Goal: Task Accomplishment & Management: Manage account settings

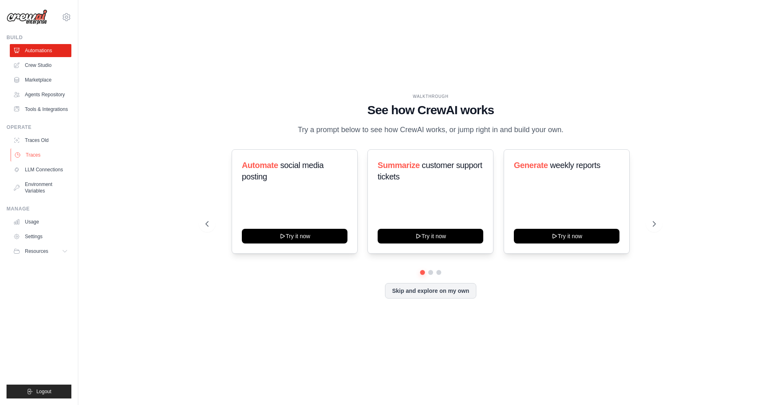
click at [34, 152] on link "Traces" at bounding box center [42, 154] width 62 height 13
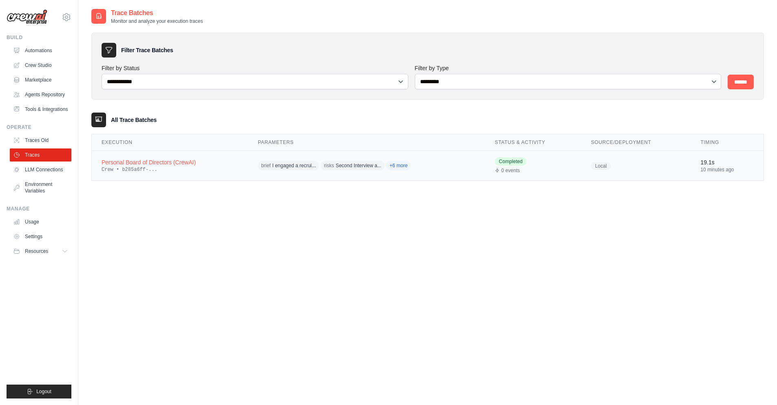
click at [187, 161] on div "Personal Board of Directors (CrewAI)" at bounding box center [170, 162] width 137 height 8
click at [31, 156] on link "Traces" at bounding box center [42, 154] width 62 height 13
click at [31, 156] on link "Traces" at bounding box center [41, 154] width 62 height 13
click at [174, 162] on div "Personal Board of Directors (CrewAI)" at bounding box center [170, 162] width 137 height 8
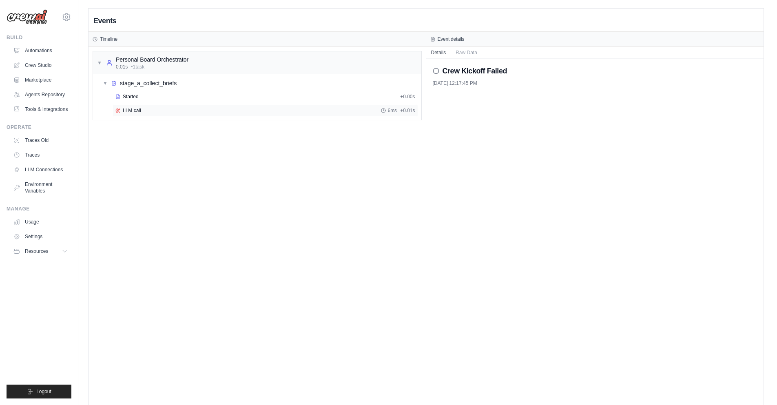
click at [131, 110] on span "LLM call" at bounding box center [132, 110] width 18 height 7
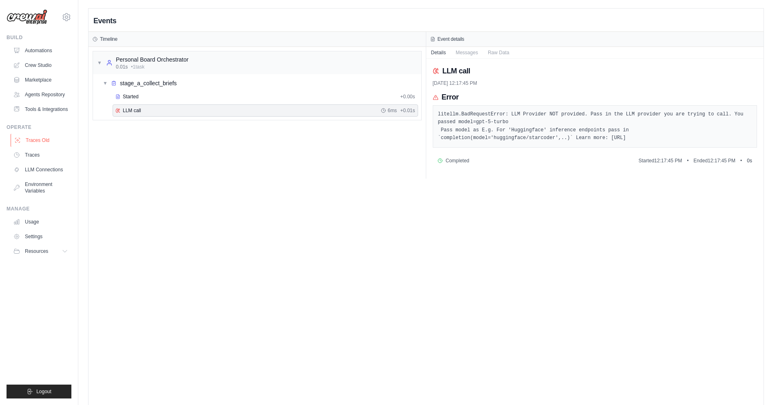
click at [34, 140] on link "Traces Old" at bounding box center [42, 140] width 62 height 13
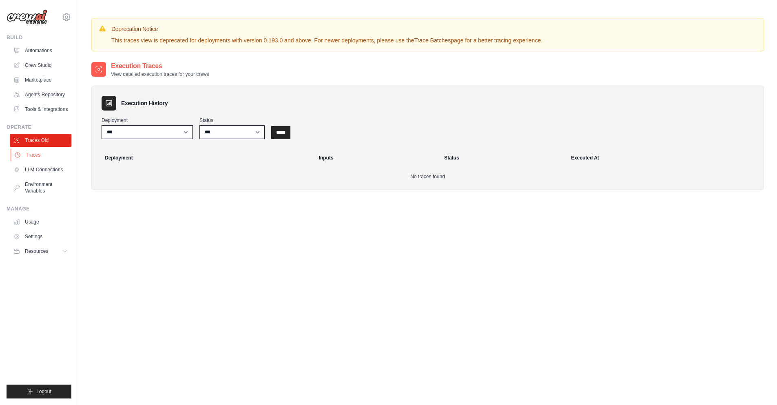
click at [35, 155] on link "Traces" at bounding box center [42, 154] width 62 height 13
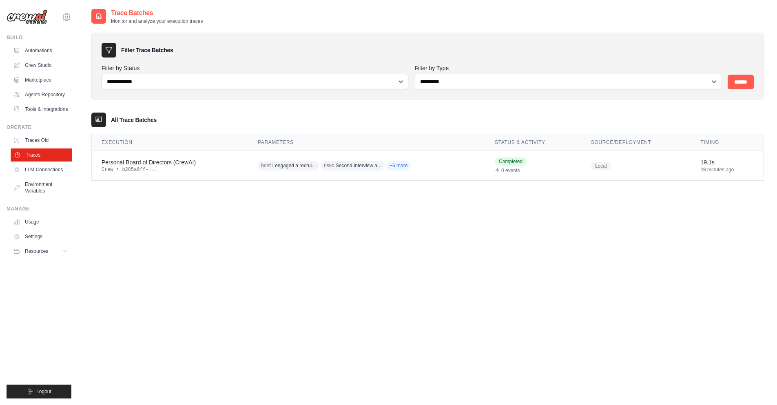
click at [39, 152] on link "Traces" at bounding box center [42, 154] width 62 height 13
click at [50, 167] on link "LLM Connections" at bounding box center [42, 169] width 62 height 13
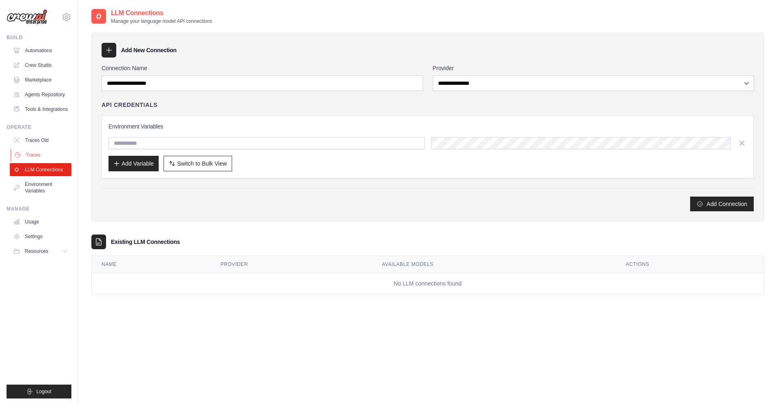
click at [48, 151] on link "Traces" at bounding box center [42, 154] width 62 height 13
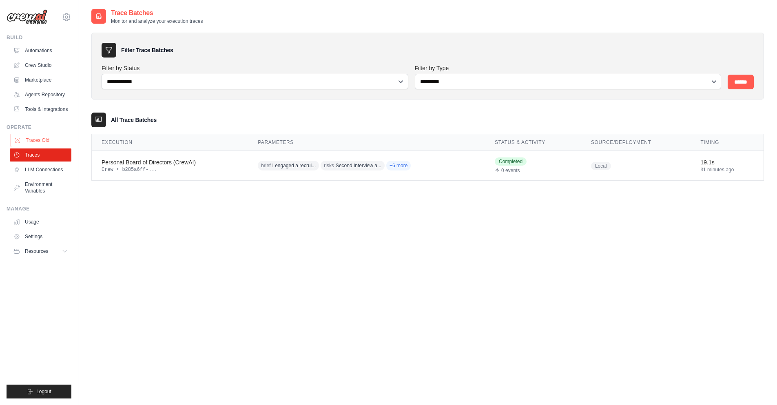
click at [46, 135] on link "Traces Old" at bounding box center [42, 140] width 62 height 13
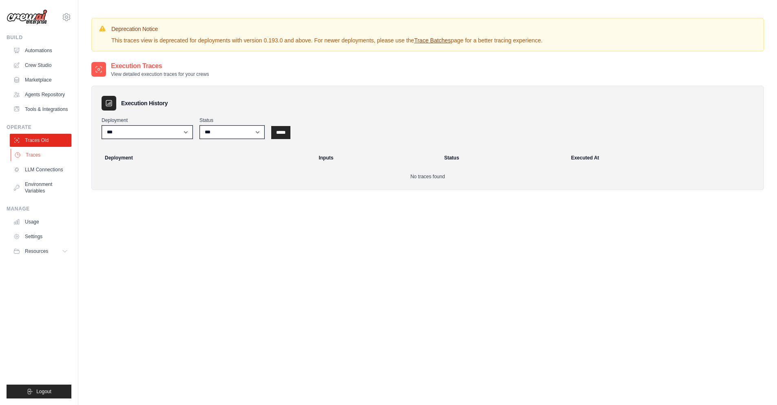
click at [42, 159] on link "Traces" at bounding box center [42, 154] width 62 height 13
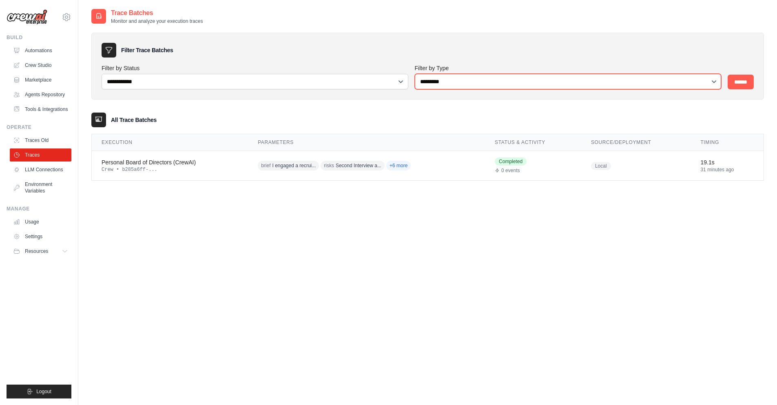
select select "********"
click at [415, 74] on select "**********" at bounding box center [568, 81] width 307 height 15
click at [747, 84] on input "******" at bounding box center [740, 82] width 26 height 15
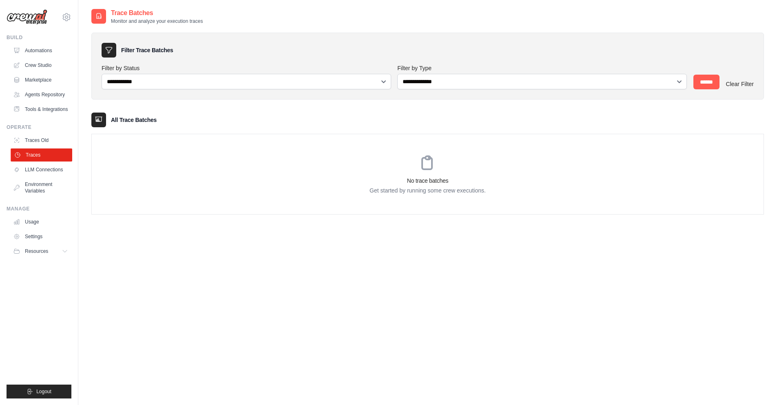
click at [33, 159] on link "Traces" at bounding box center [42, 154] width 62 height 13
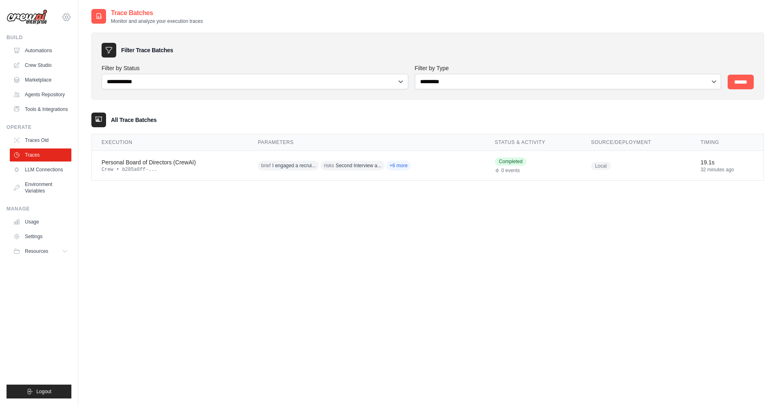
click at [68, 14] on icon at bounding box center [67, 17] width 10 height 10
click at [93, 52] on span "Settings" at bounding box center [101, 50] width 64 height 8
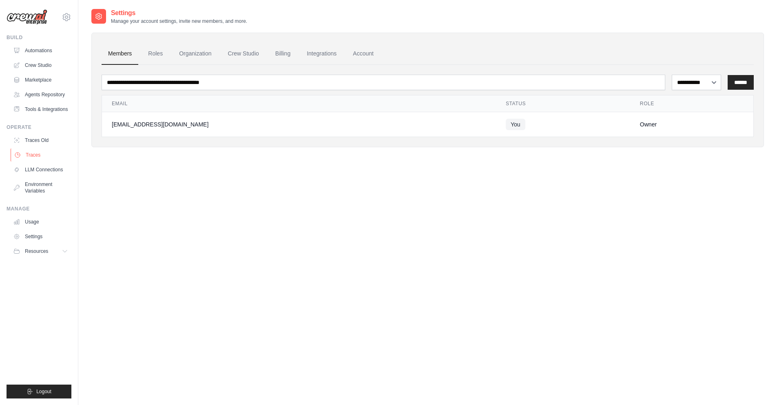
click at [37, 154] on link "Traces" at bounding box center [42, 154] width 62 height 13
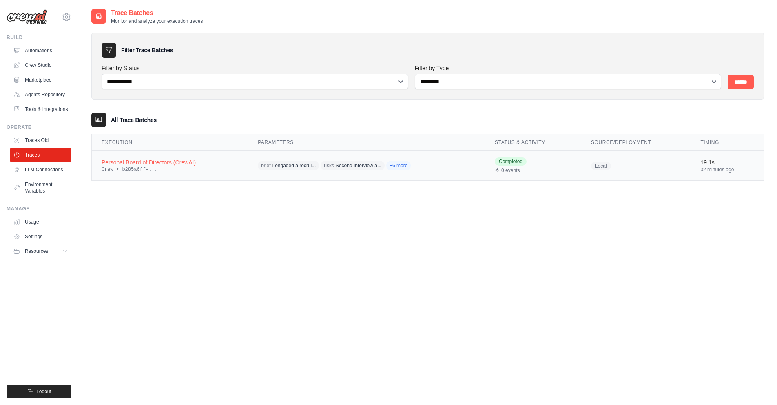
click at [148, 165] on div "Personal Board of Directors (CrewAI)" at bounding box center [170, 162] width 137 height 8
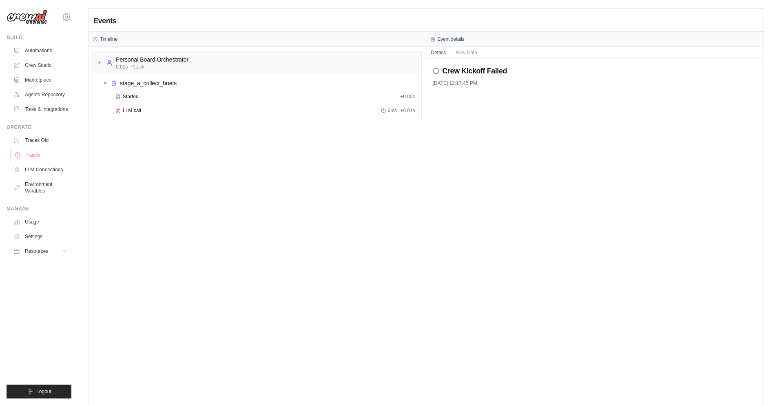
click at [35, 154] on link "Traces" at bounding box center [42, 154] width 62 height 13
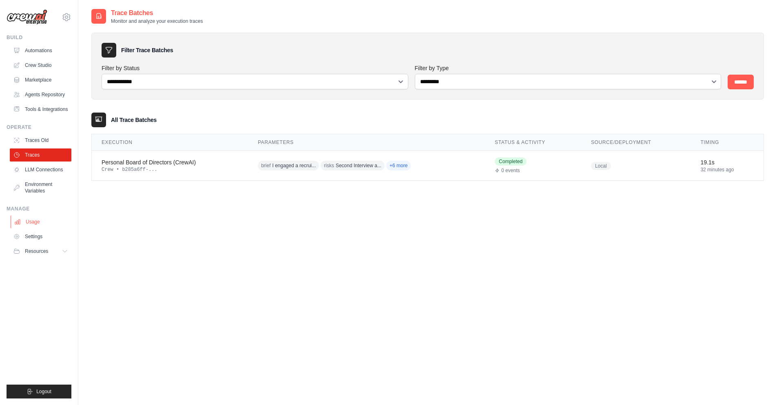
click at [35, 222] on link "Usage" at bounding box center [42, 221] width 62 height 13
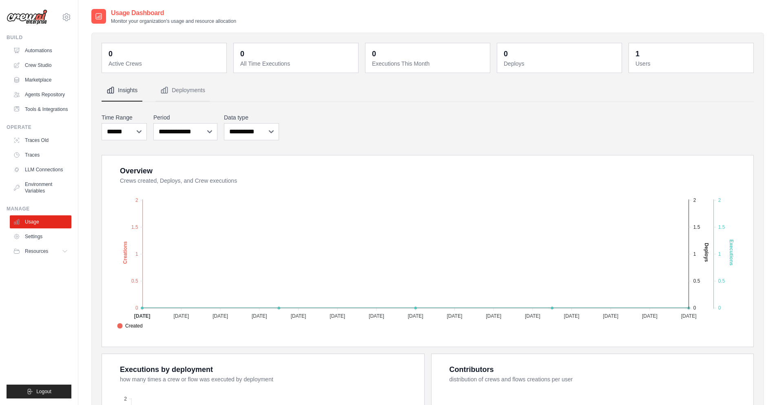
click at [654, 59] on dd "1" at bounding box center [691, 53] width 113 height 11
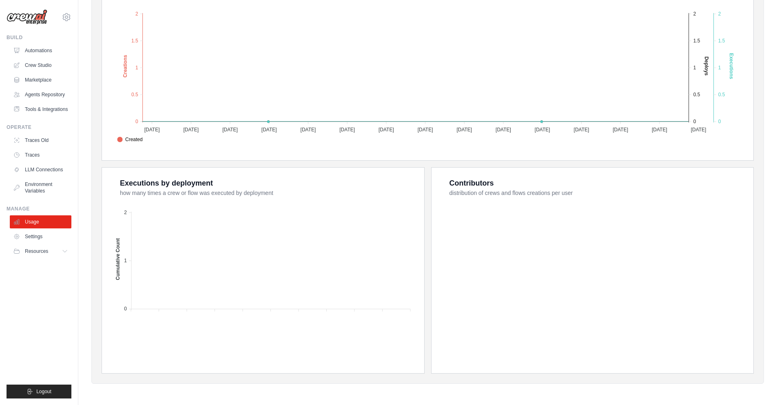
scroll to position [137, 0]
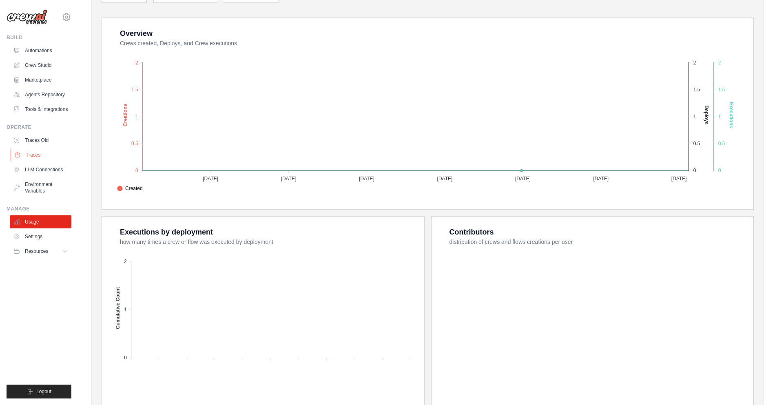
click at [43, 156] on link "Traces" at bounding box center [42, 154] width 62 height 13
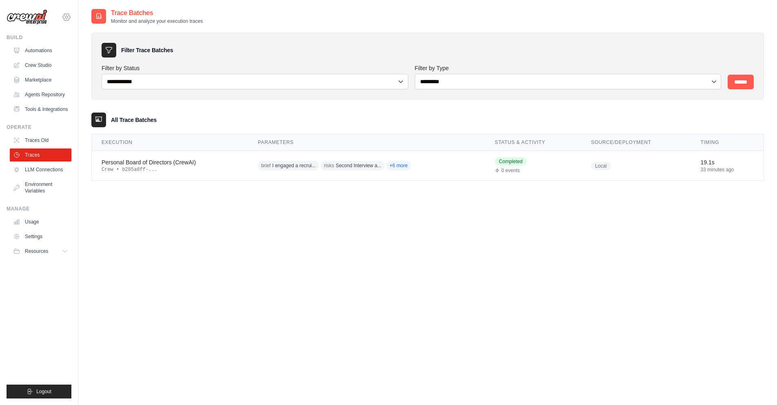
click at [66, 13] on icon at bounding box center [67, 17] width 10 height 10
click at [96, 52] on span "Settings" at bounding box center [101, 50] width 64 height 8
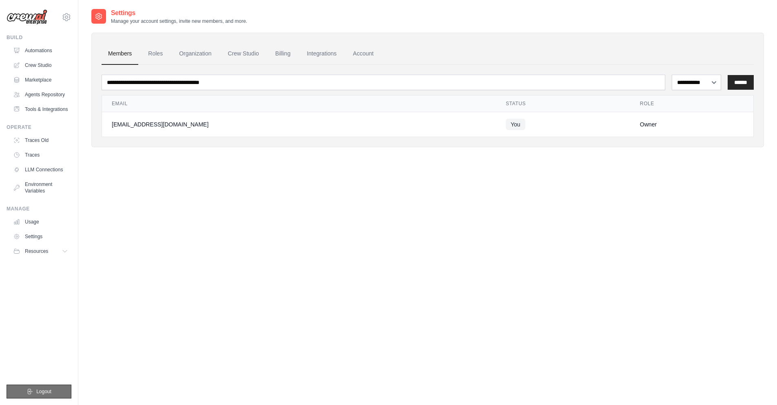
click at [47, 396] on button "Logout" at bounding box center [39, 392] width 65 height 14
